Goal: Task Accomplishment & Management: Manage account settings

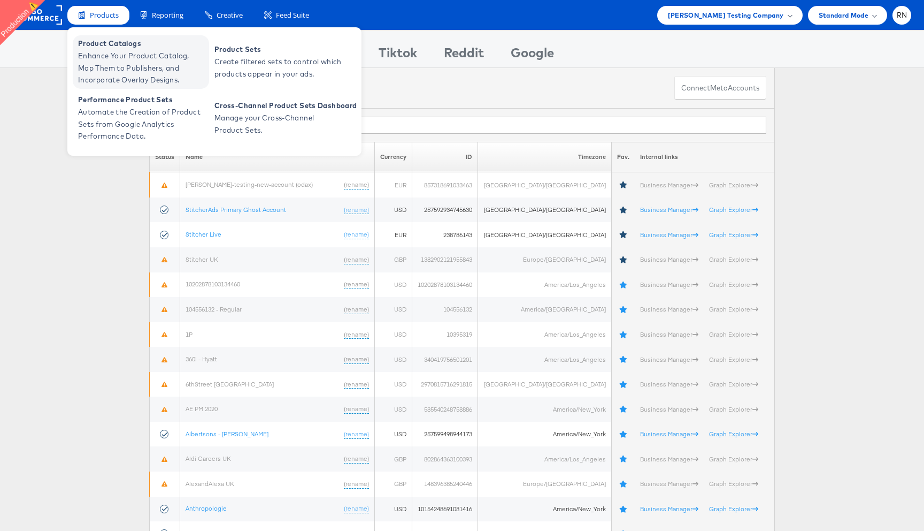
click at [127, 68] on span "Enhance Your Product Catalog, Map Them to Publishers, and Incorporate Overlay D…" at bounding box center [142, 68] width 128 height 36
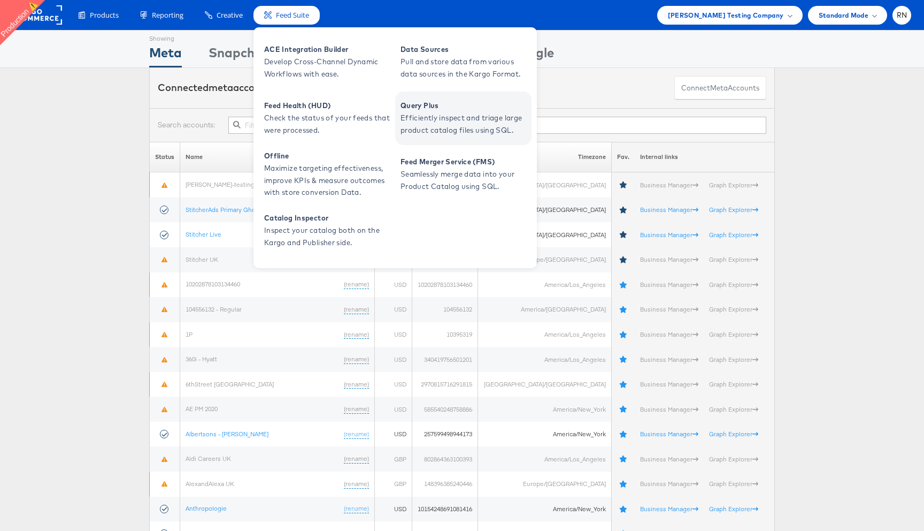
click at [434, 111] on span "Query Plus" at bounding box center [465, 106] width 128 height 12
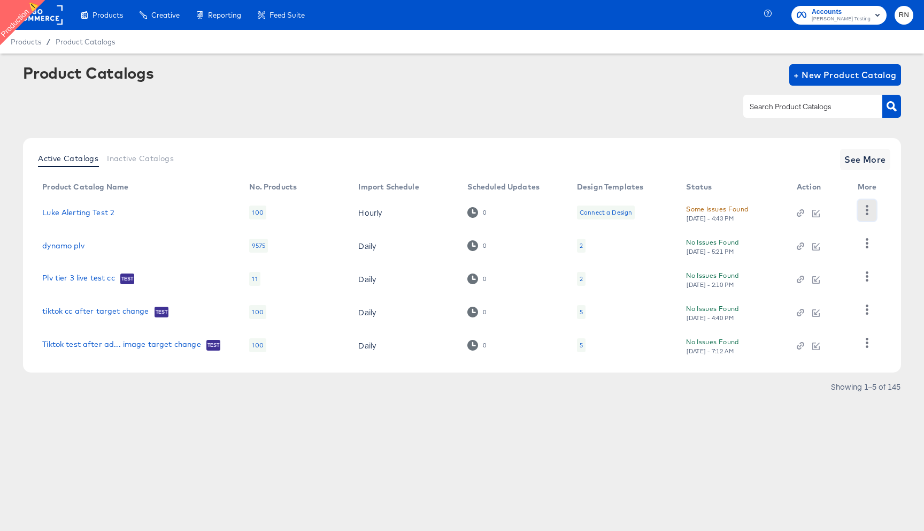
click at [865, 210] on icon "button" at bounding box center [867, 210] width 10 height 10
click at [819, 399] on div "Showing 1–5 of 145" at bounding box center [462, 391] width 878 height 17
click at [864, 339] on icon "button" at bounding box center [867, 343] width 10 height 10
click at [861, 156] on span "See More" at bounding box center [866, 159] width 42 height 15
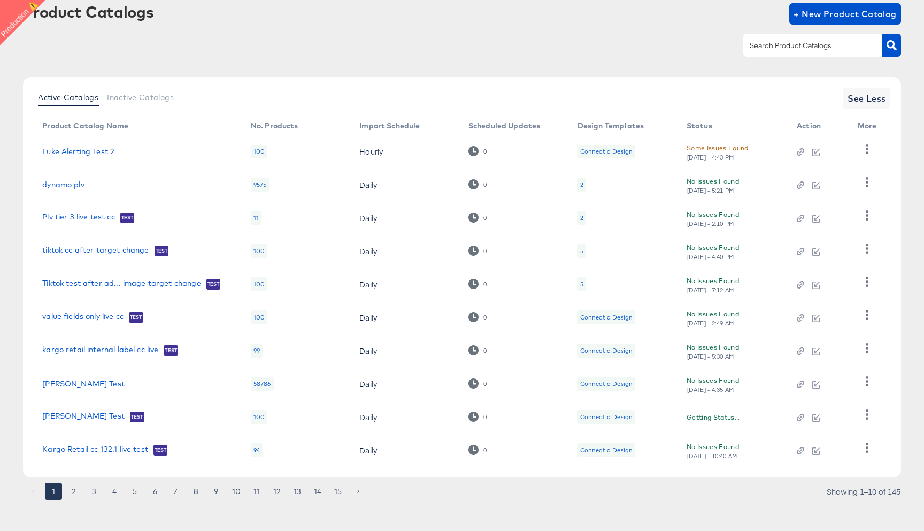
scroll to position [67, 0]
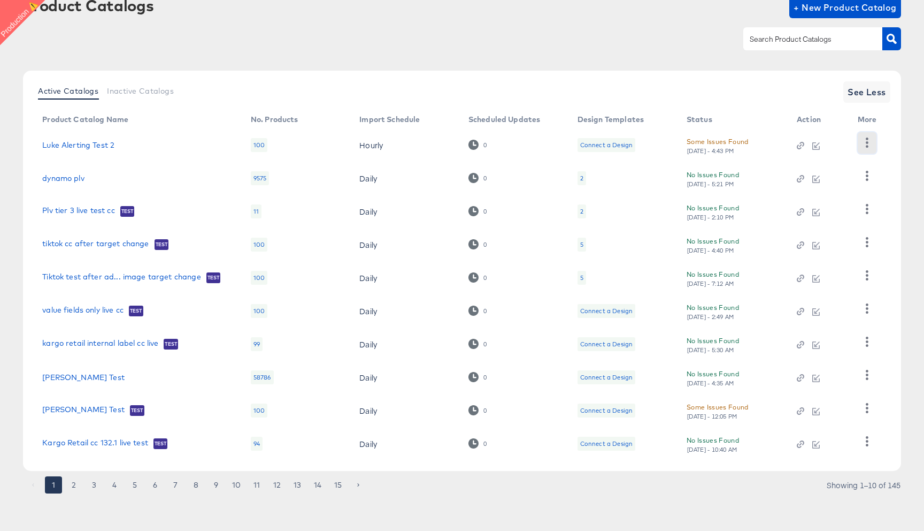
click at [867, 143] on icon "button" at bounding box center [867, 142] width 3 height 10
click at [890, 140] on div "Product Catalog Name No. Products Import Schedule Scheduled Updates Design Temp…" at bounding box center [462, 285] width 857 height 349
click at [866, 342] on icon "button" at bounding box center [867, 342] width 3 height 10
click at [870, 438] on icon "button" at bounding box center [867, 441] width 10 height 10
click at [908, 335] on article "Product Catalogs + New Product Catalog Active Catalogs Inactive Catalogs See Le…" at bounding box center [462, 258] width 924 height 545
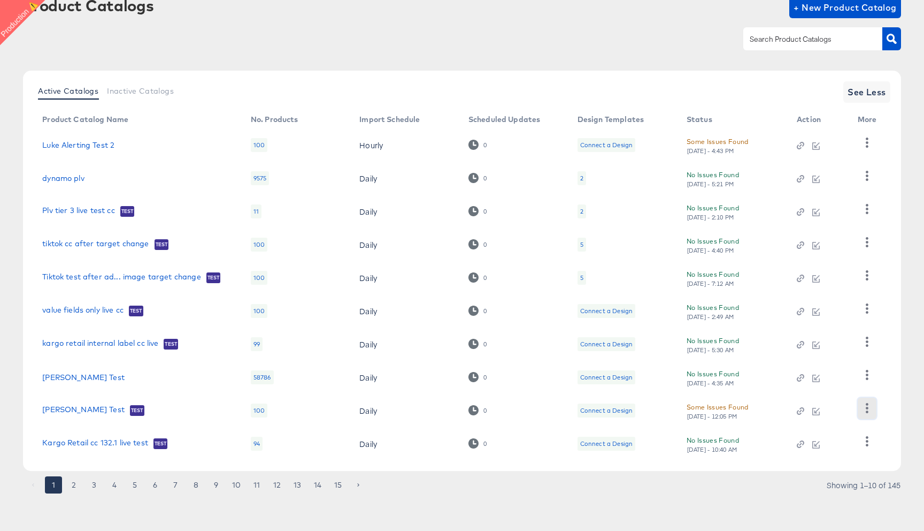
click at [868, 406] on icon "button" at bounding box center [867, 408] width 10 height 10
click at [863, 141] on icon "button" at bounding box center [867, 142] width 10 height 10
click at [641, 55] on div "Product Catalogs + New Product Catalog" at bounding box center [462, 29] width 878 height 65
click at [866, 148] on button "button" at bounding box center [867, 142] width 19 height 21
click at [875, 450] on button "button" at bounding box center [867, 441] width 19 height 21
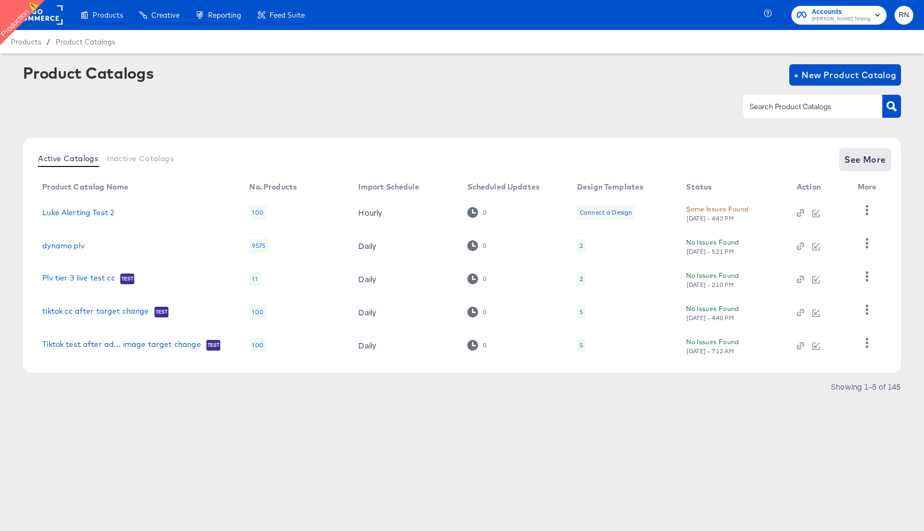
click at [865, 153] on span "See More" at bounding box center [866, 159] width 42 height 15
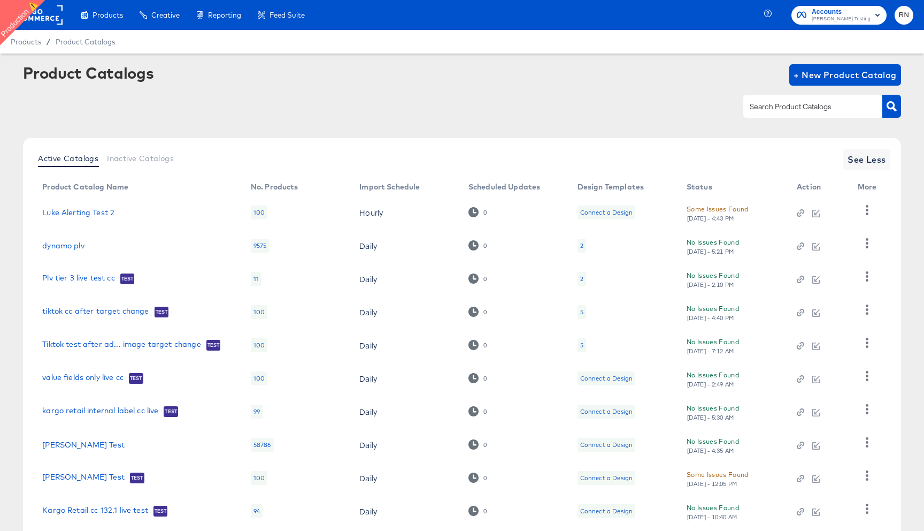
click at [905, 20] on span "RN" at bounding box center [904, 15] width 10 height 12
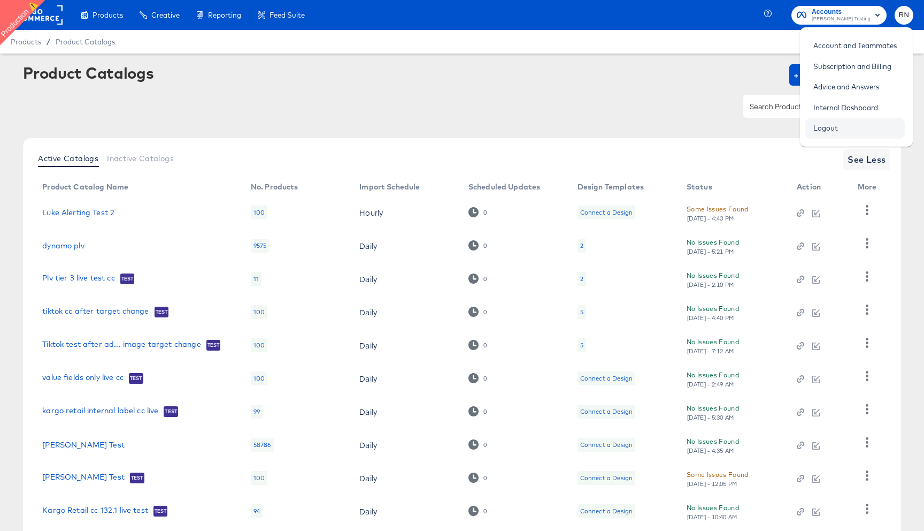
click at [830, 120] on link "Logout" at bounding box center [826, 127] width 41 height 19
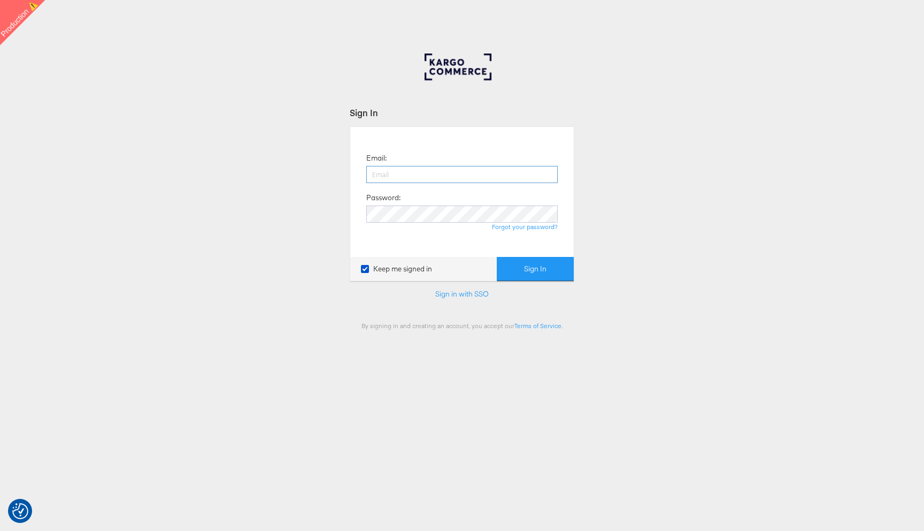
click at [476, 180] on input "email" at bounding box center [462, 174] width 192 height 17
type input "[PERSON_NAME][EMAIL_ADDRESS][PERSON_NAME][DOMAIN_NAME]"
click at [497, 257] on button "Sign In" at bounding box center [535, 269] width 77 height 24
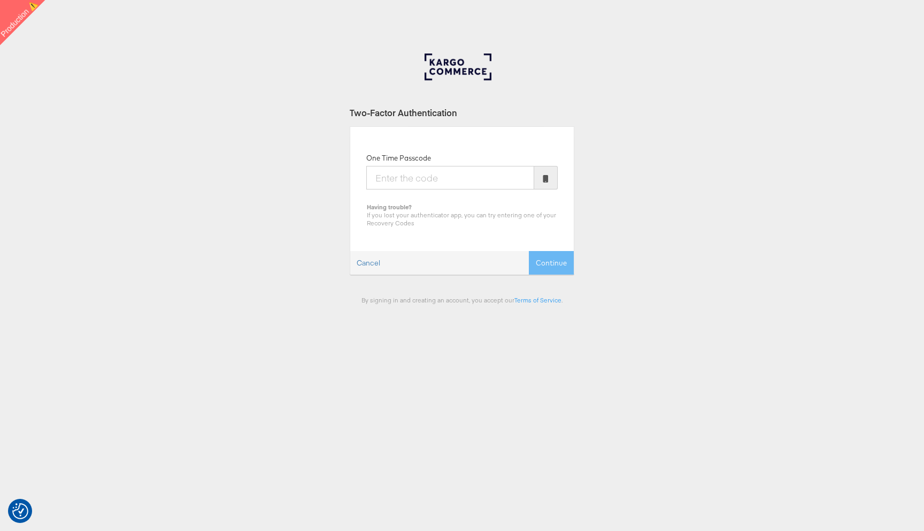
click at [391, 182] on input "One Time Passcode" at bounding box center [450, 178] width 168 height 24
type input "439343"
click at [529, 251] on button "Continue" at bounding box center [551, 263] width 45 height 24
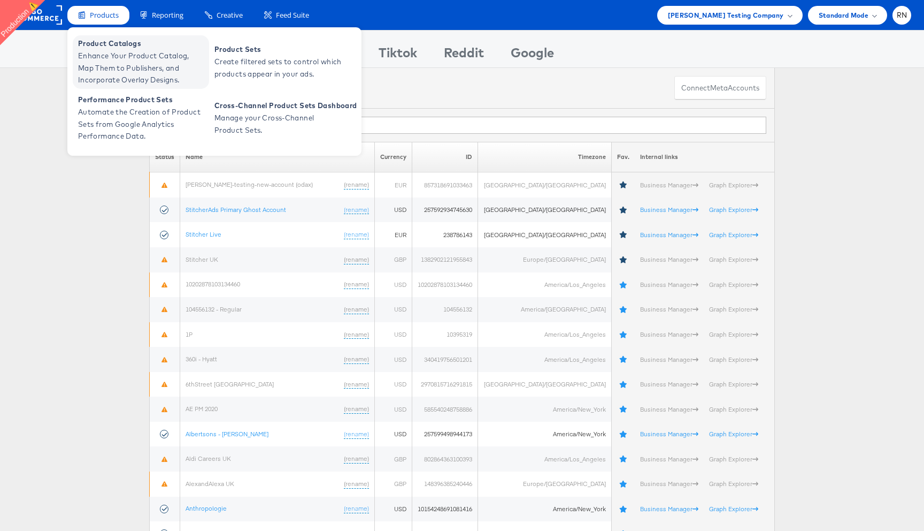
click at [110, 56] on span "Enhance Your Product Catalog, Map Them to Publishers, and Incorporate Overlay D…" at bounding box center [142, 68] width 128 height 36
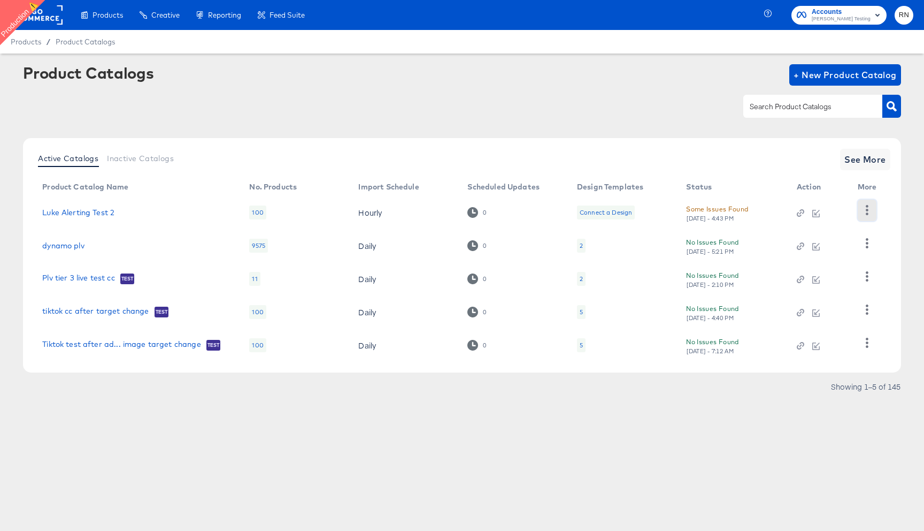
click at [870, 213] on icon "button" at bounding box center [867, 210] width 10 height 10
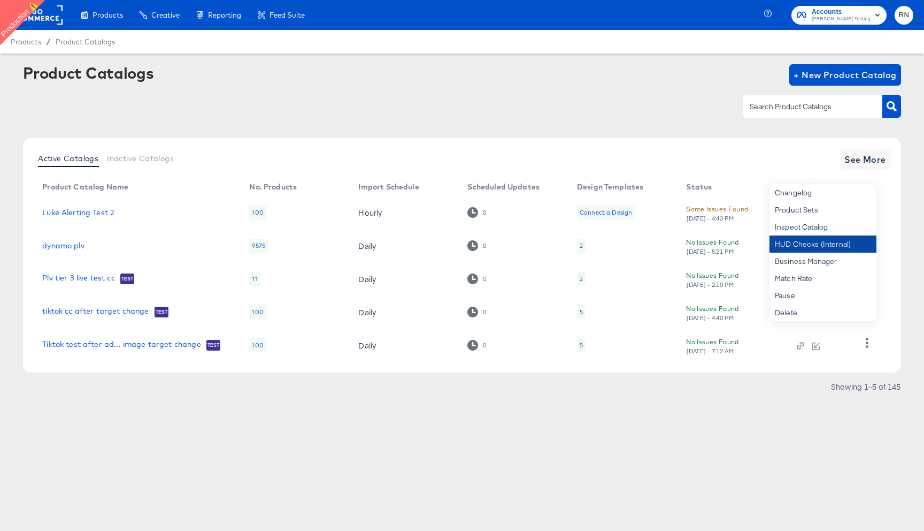
click at [822, 247] on div "HUD Checks (Internal)" at bounding box center [823, 243] width 107 height 17
click at [533, 82] on div "Product Catalogs + New Product Catalog" at bounding box center [462, 74] width 878 height 21
